Goal: Transaction & Acquisition: Download file/media

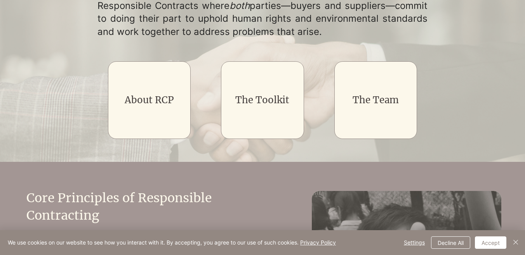
scroll to position [156, 0]
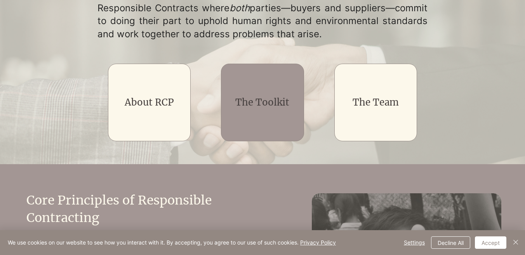
click at [287, 94] on div "main content" at bounding box center [262, 103] width 83 height 78
click at [274, 110] on div "main content" at bounding box center [262, 103] width 83 height 78
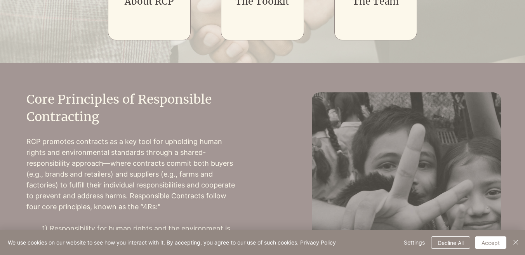
scroll to position [263, 0]
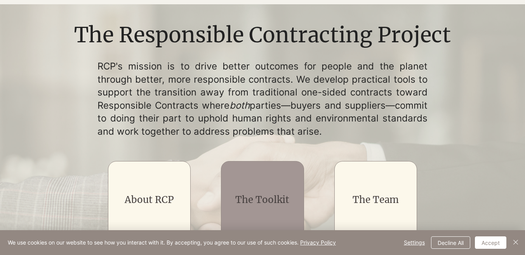
scroll to position [0, 0]
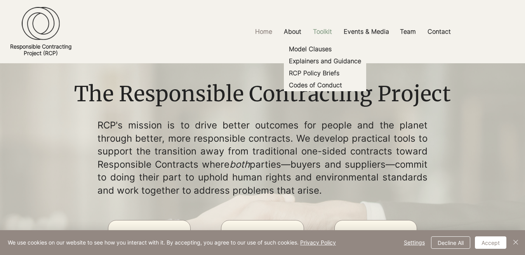
click at [326, 30] on p "Toolkit" at bounding box center [322, 31] width 27 height 17
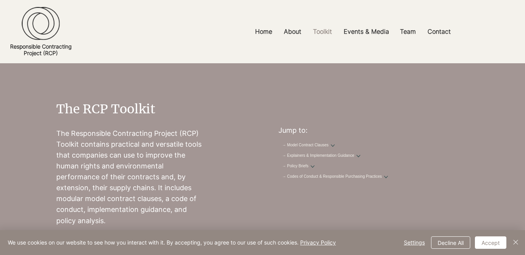
scroll to position [13, 0]
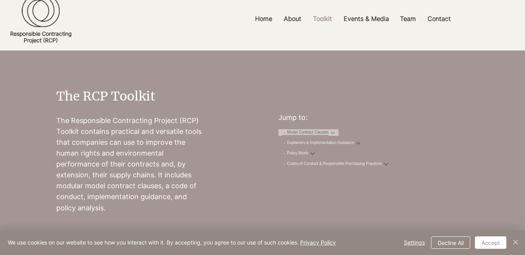
click at [329, 135] on link "→ Model Contract Clauses" at bounding box center [305, 133] width 47 height 6
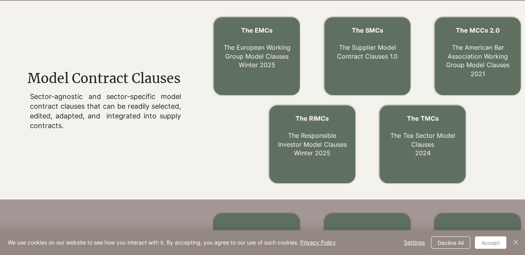
scroll to position [254, 0]
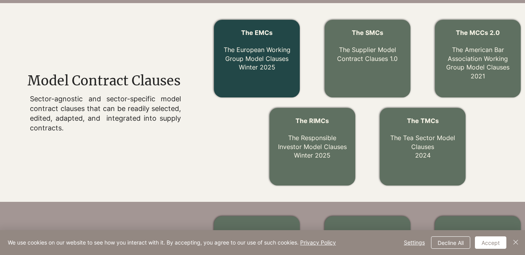
click at [272, 68] on link "The EMCs The European Working Group Model Clauses Winter 2025" at bounding box center [257, 50] width 67 height 43
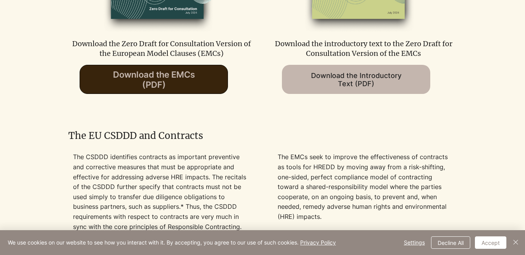
scroll to position [518, 0]
click at [169, 78] on span "Download the EMCs (PDF)" at bounding box center [154, 80] width 82 height 20
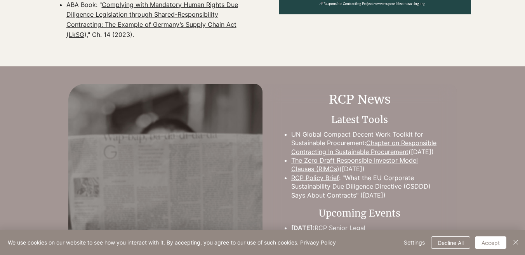
scroll to position [1020, 0]
